Goal: Task Accomplishment & Management: Use online tool/utility

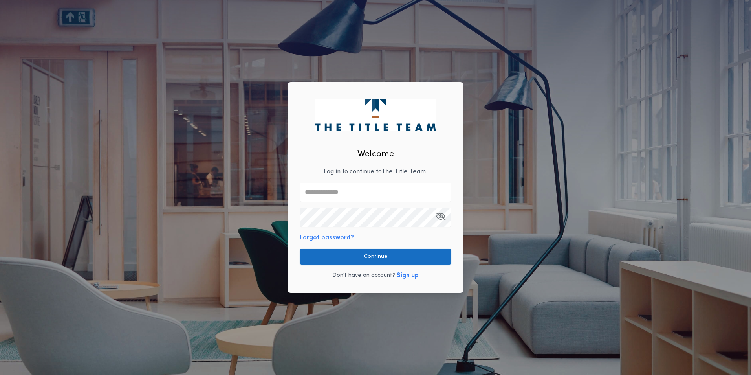
type input "**********"
click at [378, 253] on button "Continue" at bounding box center [375, 257] width 151 height 16
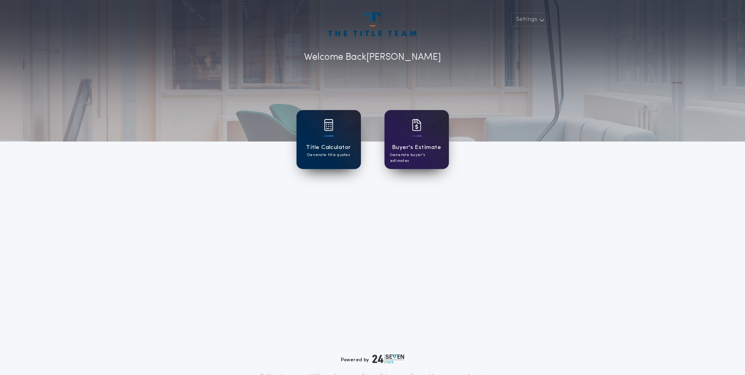
click at [337, 138] on div "Title Calculator Generate title quotes" at bounding box center [328, 139] width 64 height 59
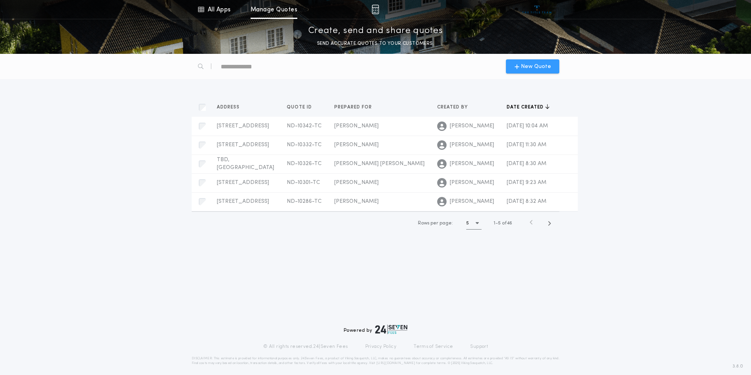
click at [519, 68] on icon "button" at bounding box center [516, 66] width 5 height 6
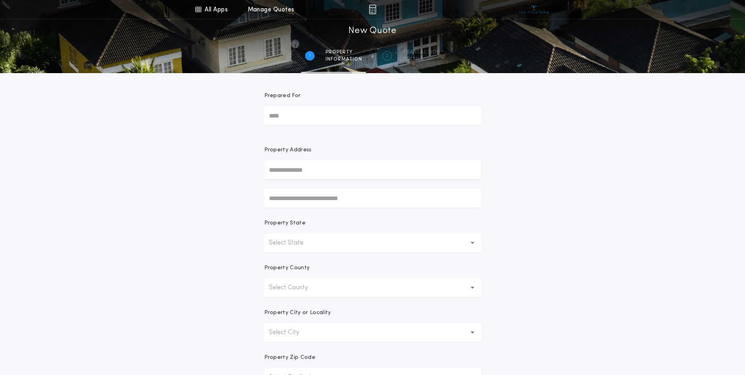
click at [284, 113] on input "Prepared For" at bounding box center [372, 115] width 217 height 19
type input "**********"
click at [289, 176] on input "text" at bounding box center [372, 169] width 217 height 19
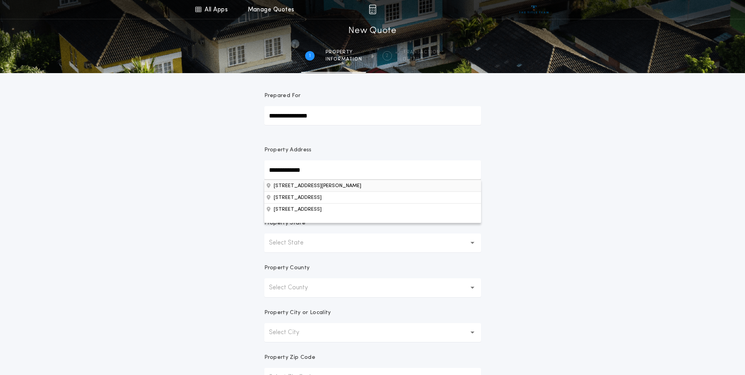
type input "**********"
click at [301, 185] on button "[STREET_ADDRESS][PERSON_NAME]" at bounding box center [372, 185] width 217 height 12
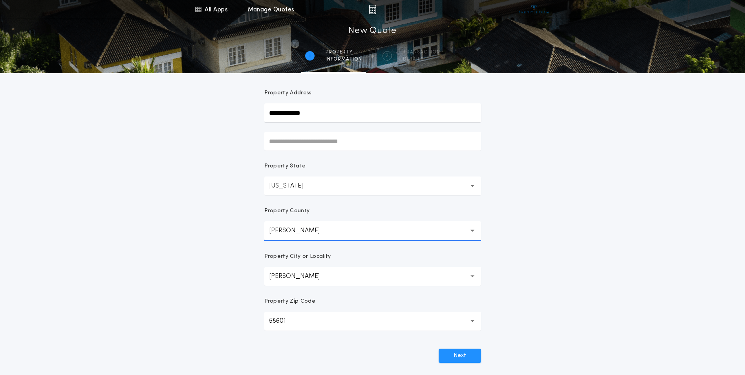
scroll to position [79, 0]
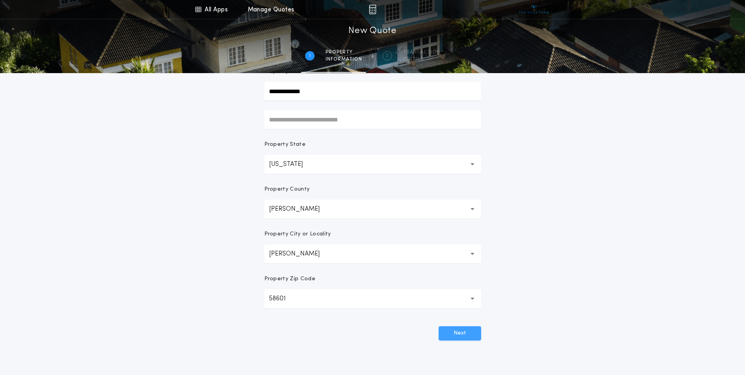
click at [465, 327] on button "Next" at bounding box center [460, 333] width 42 height 14
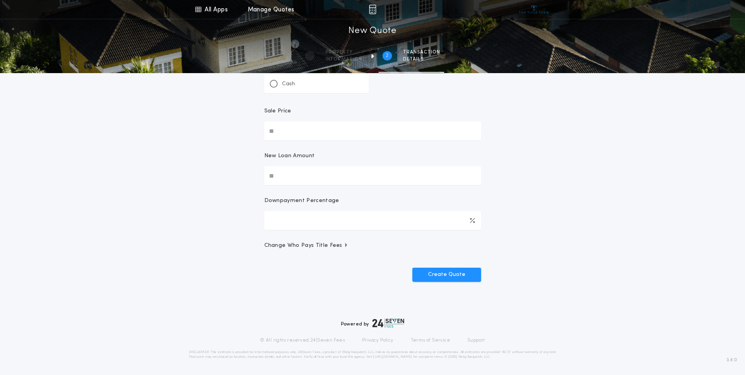
scroll to position [0, 0]
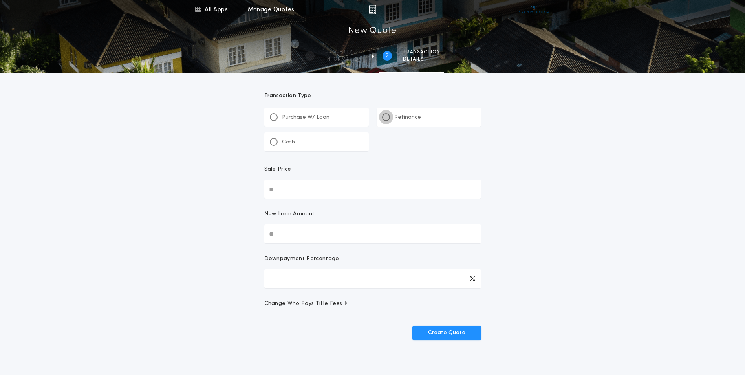
click at [385, 117] on div at bounding box center [386, 117] width 4 height 4
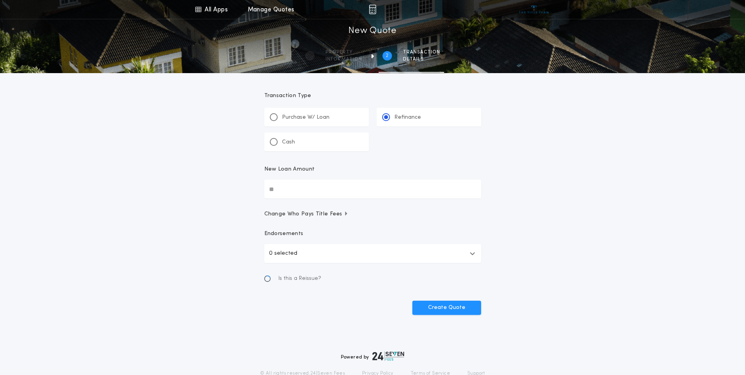
click at [292, 185] on input "New Loan Amount" at bounding box center [372, 188] width 217 height 19
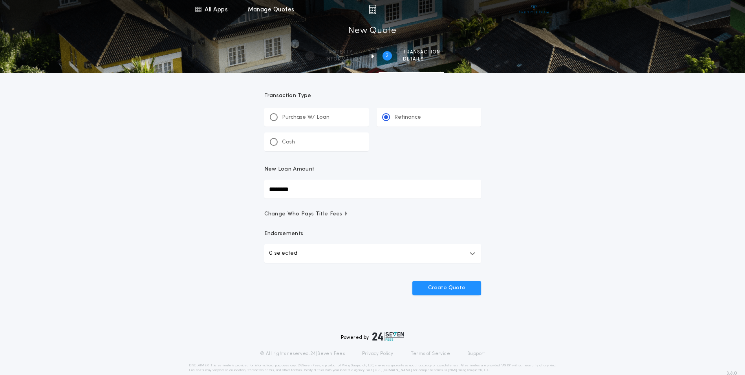
type input "********"
click at [314, 252] on button "0 selected" at bounding box center [372, 253] width 217 height 19
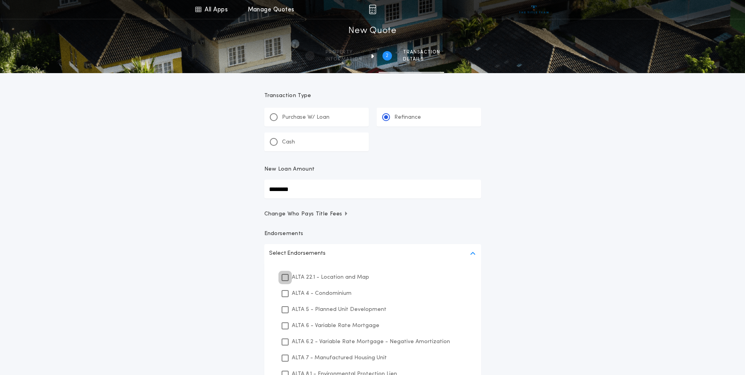
click at [286, 276] on icon at bounding box center [285, 276] width 5 height 5
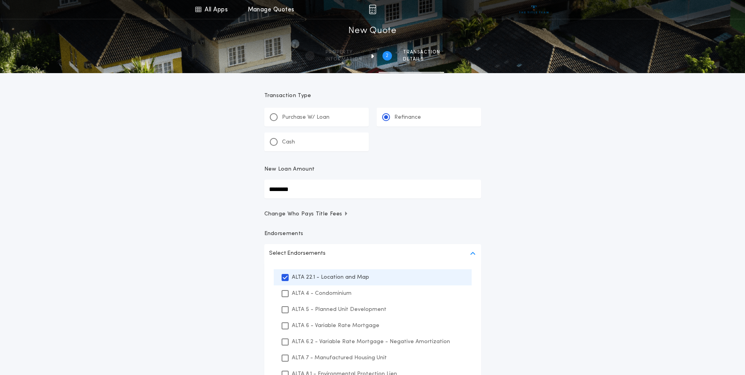
click at [579, 252] on div "All Apps Title Calculator Buyer's Estimate Menu All Apps Manage Quotes 2 /2 New…" at bounding box center [372, 233] width 745 height 466
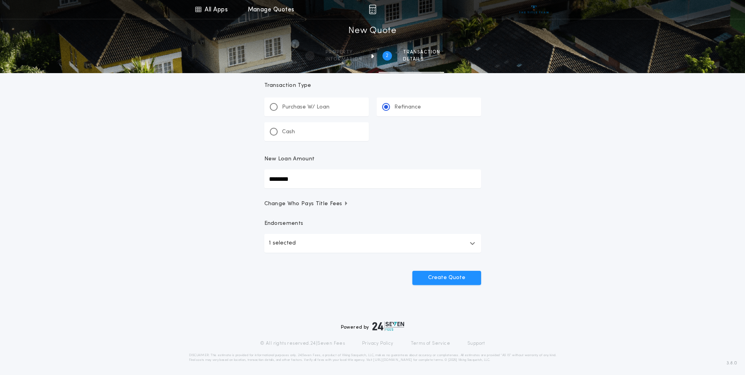
scroll to position [13, 0]
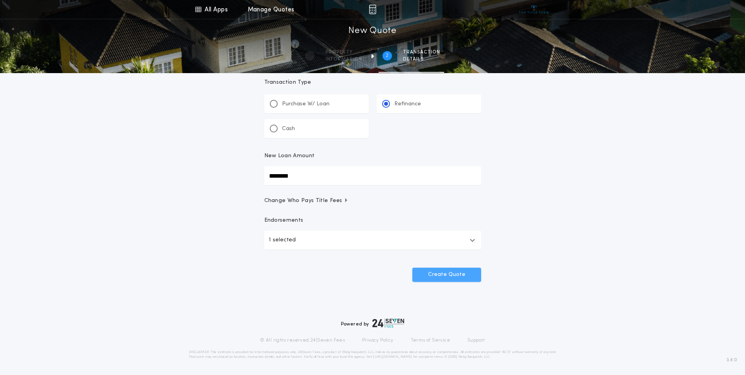
click at [440, 272] on button "Create Quote" at bounding box center [446, 274] width 69 height 14
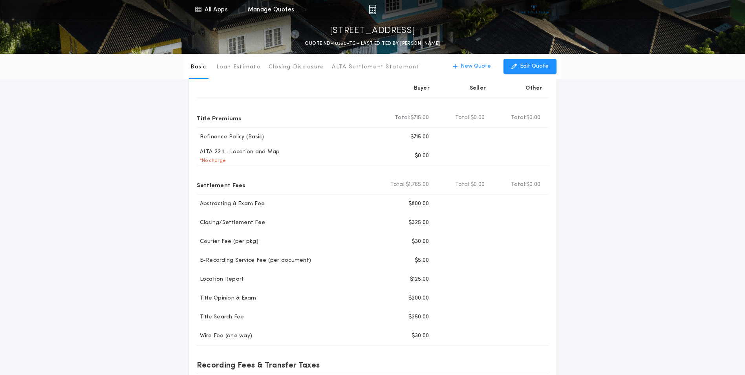
scroll to position [39, 0]
